Goal: Navigation & Orientation: Find specific page/section

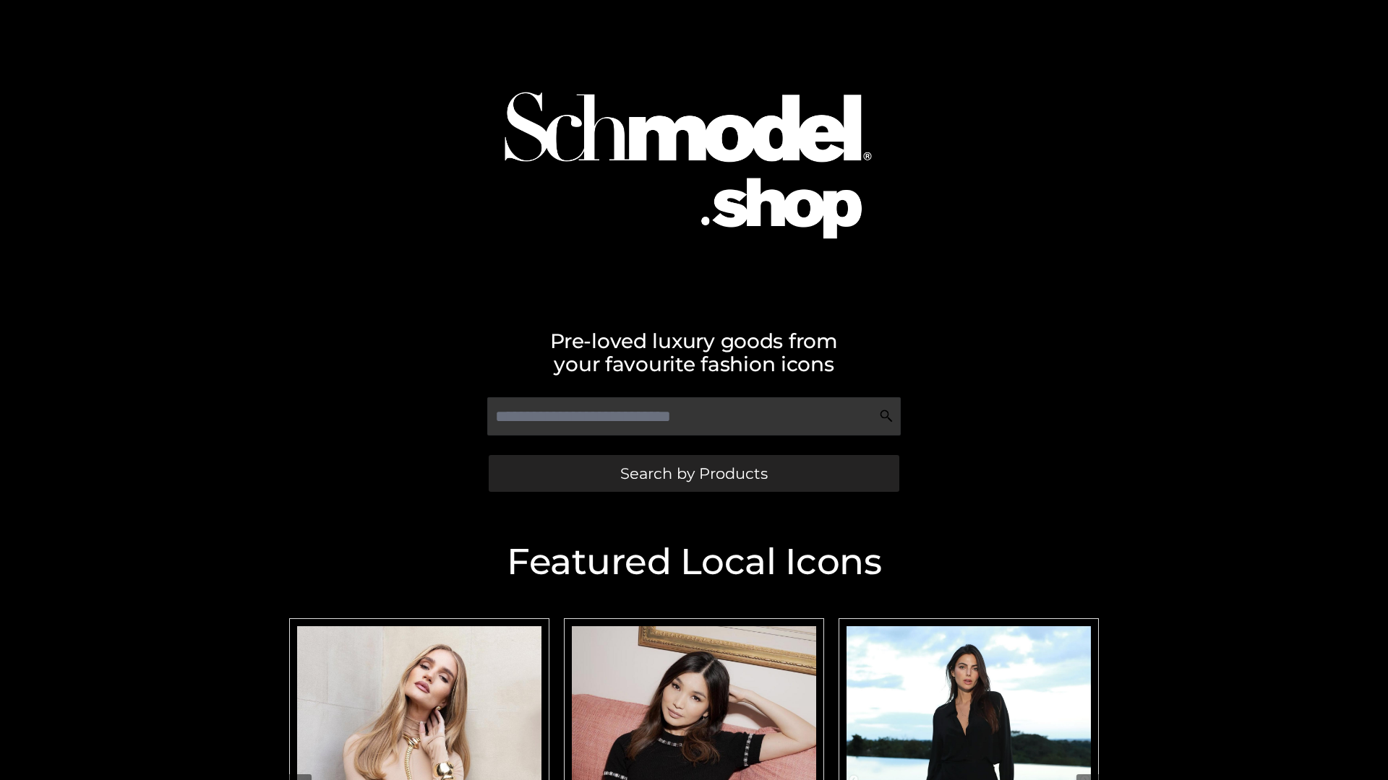
click at [693, 473] on span "Search by Products" at bounding box center [693, 473] width 147 height 15
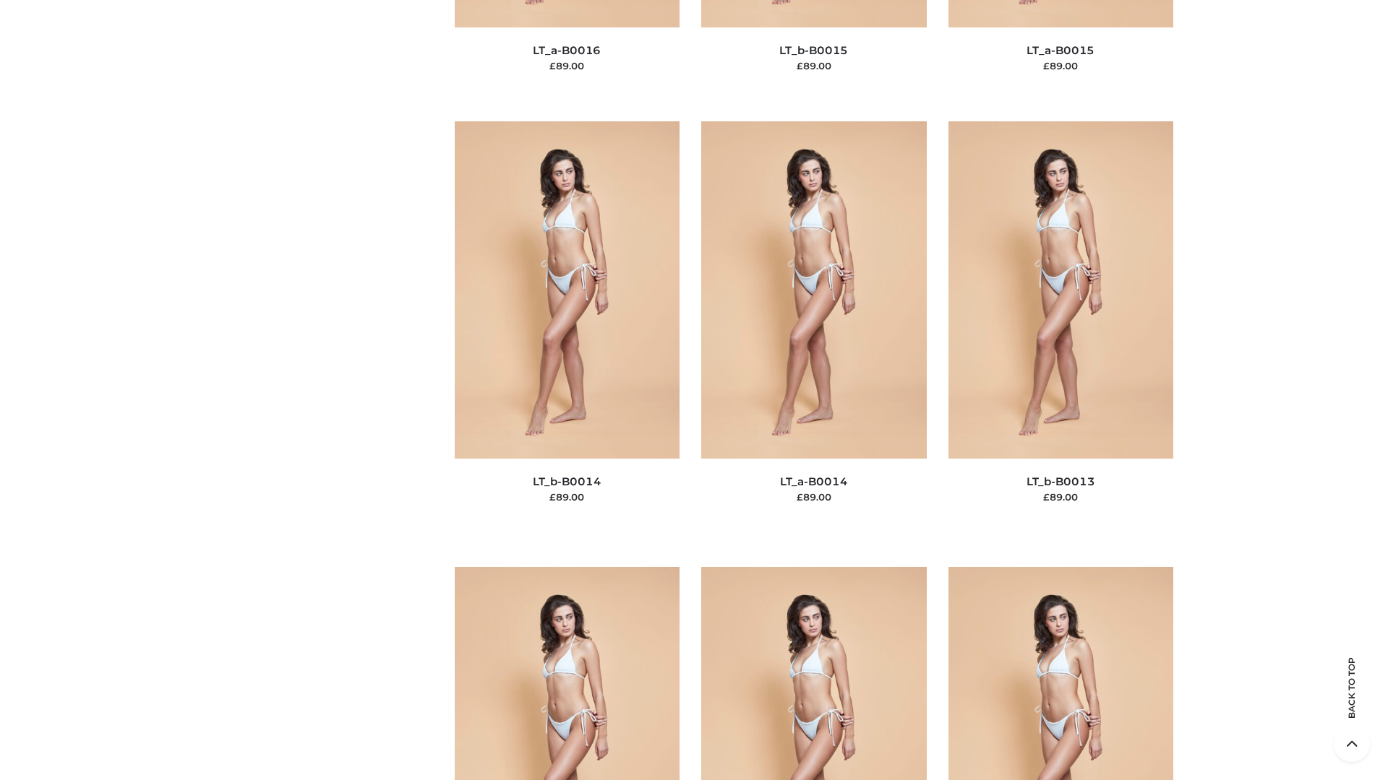
scroll to position [5140, 0]
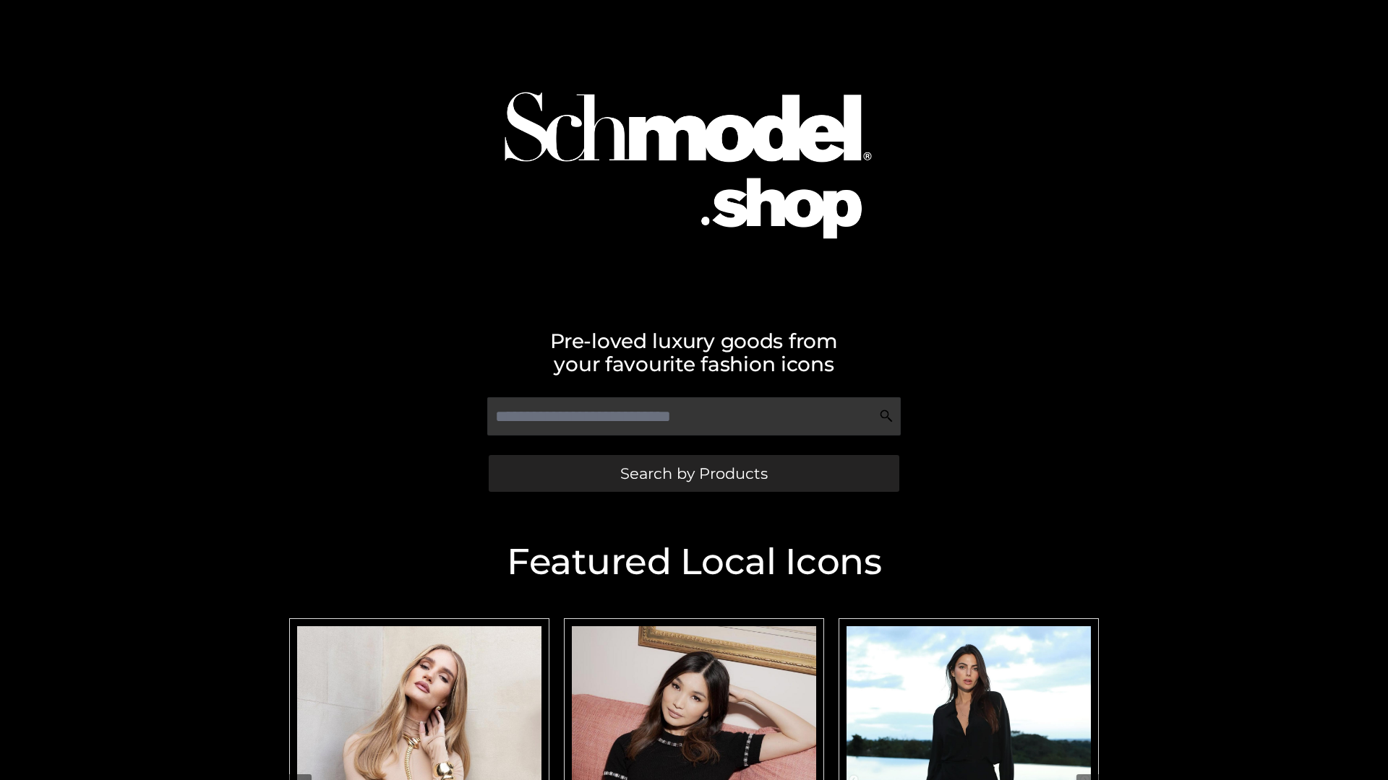
click at [693, 473] on span "Search by Products" at bounding box center [693, 473] width 147 height 15
